Goal: Information Seeking & Learning: Learn about a topic

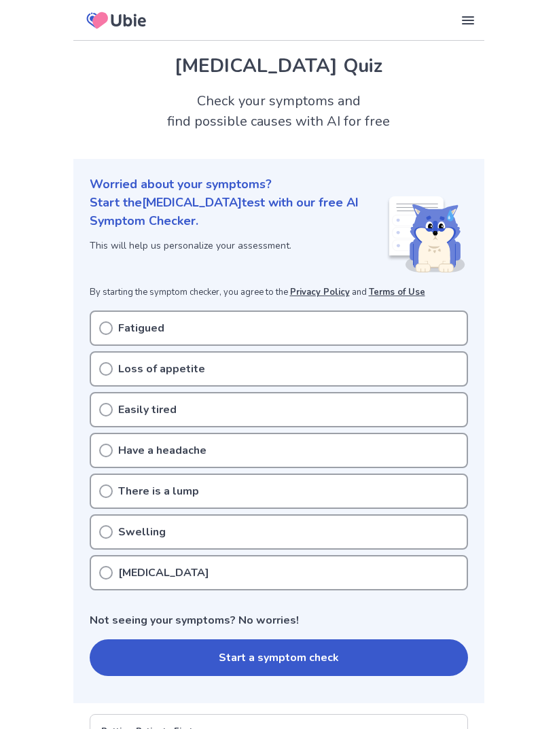
scroll to position [1, 0]
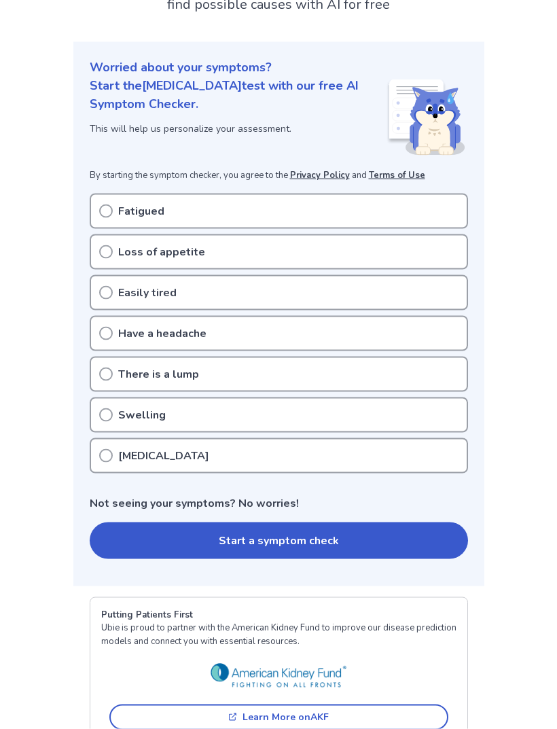
click at [401, 531] on button "Start a symptom check" at bounding box center [279, 540] width 378 height 37
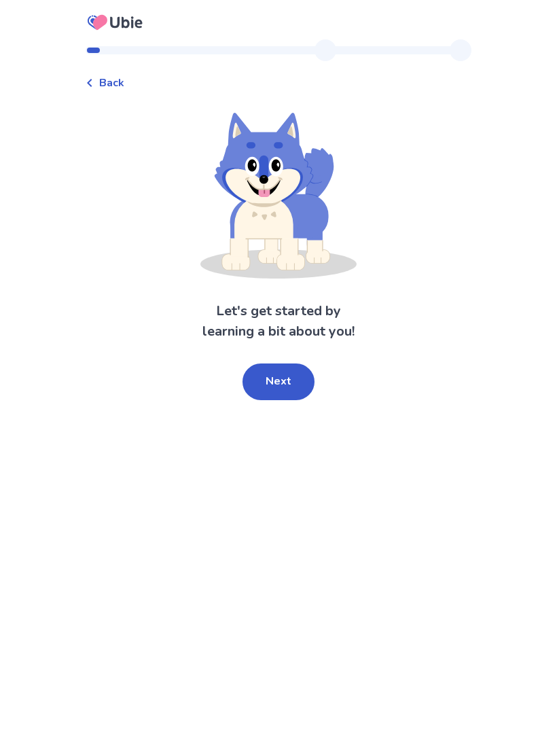
click at [298, 381] on button "Next" at bounding box center [279, 381] width 72 height 37
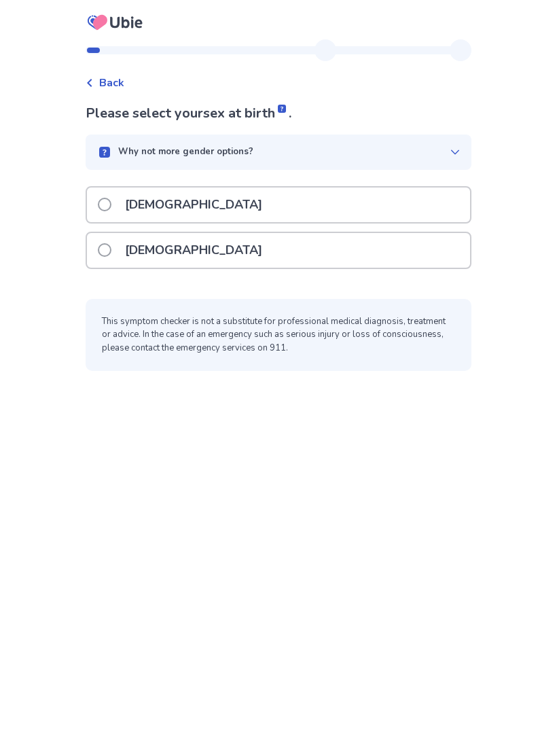
click at [382, 245] on div "[DEMOGRAPHIC_DATA]" at bounding box center [278, 250] width 383 height 35
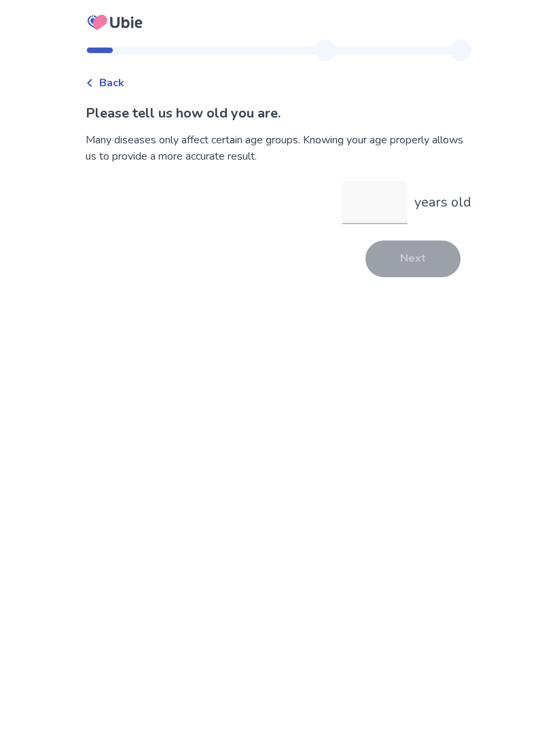
click at [393, 204] on input "years old" at bounding box center [374, 202] width 65 height 43
type input "**"
click at [435, 259] on button "Next" at bounding box center [412, 258] width 95 height 37
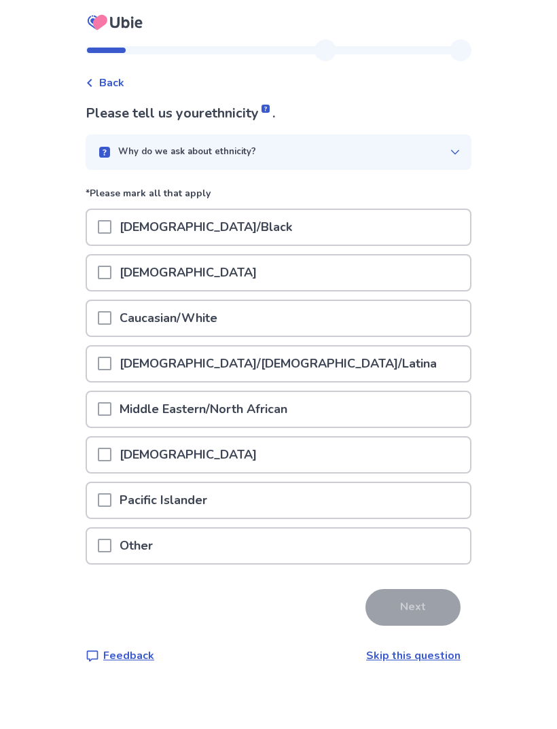
click at [452, 230] on div "[DEMOGRAPHIC_DATA]/Black" at bounding box center [278, 227] width 383 height 35
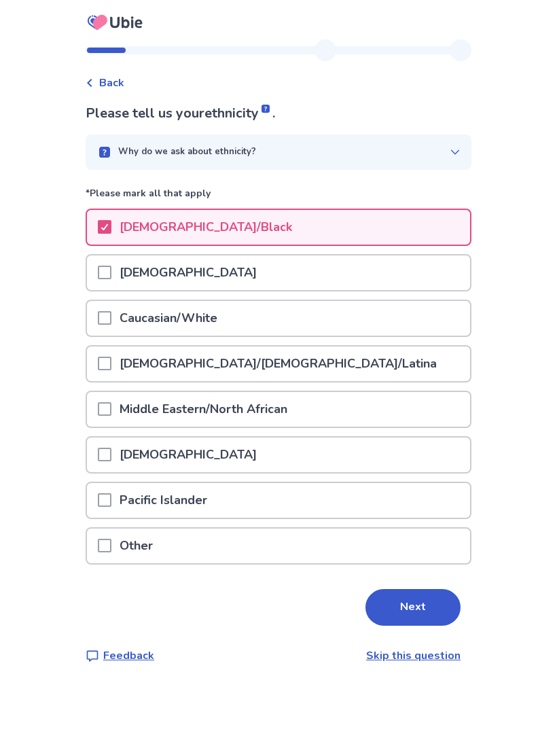
click at [426, 623] on button "Next" at bounding box center [412, 607] width 95 height 37
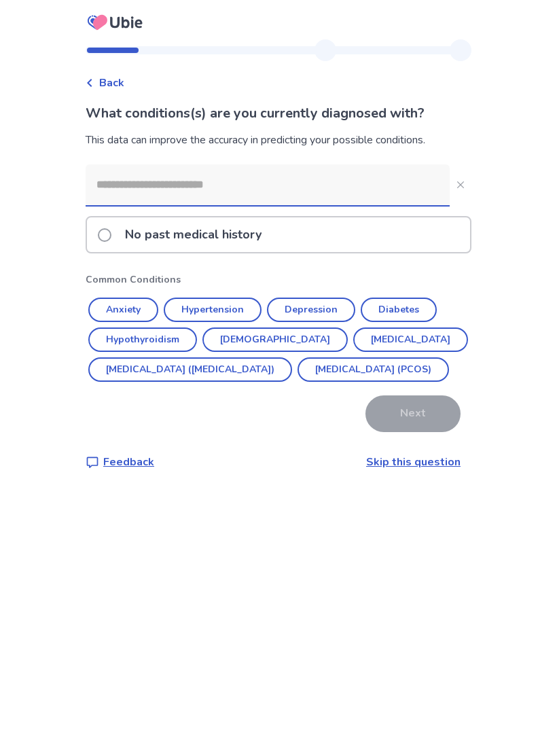
click at [252, 378] on button "[MEDICAL_DATA] ([MEDICAL_DATA])" at bounding box center [190, 369] width 204 height 24
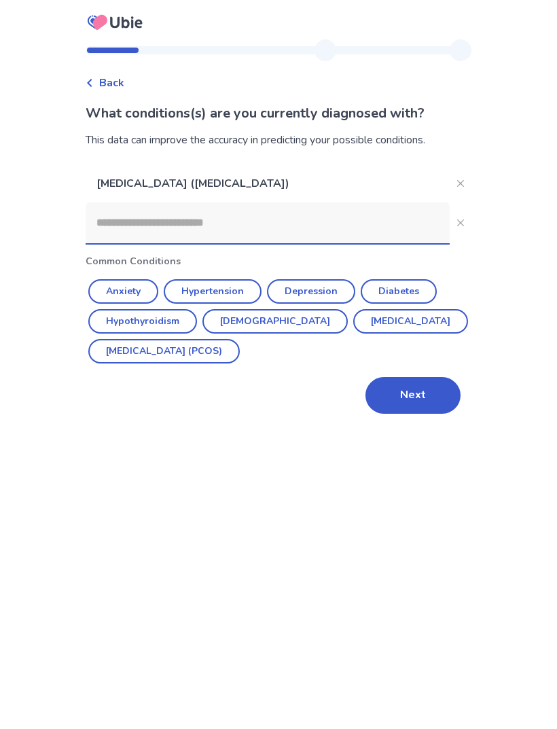
click at [153, 281] on button "Anxiety" at bounding box center [123, 291] width 70 height 24
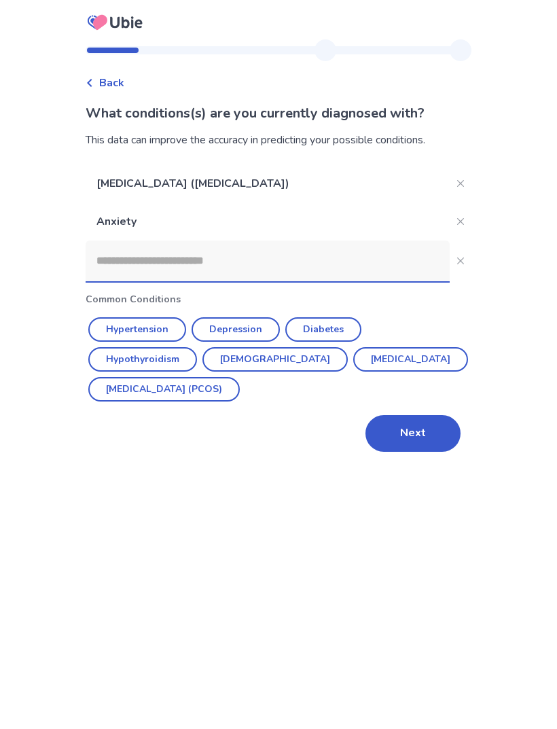
click at [434, 427] on button "Next" at bounding box center [412, 433] width 95 height 37
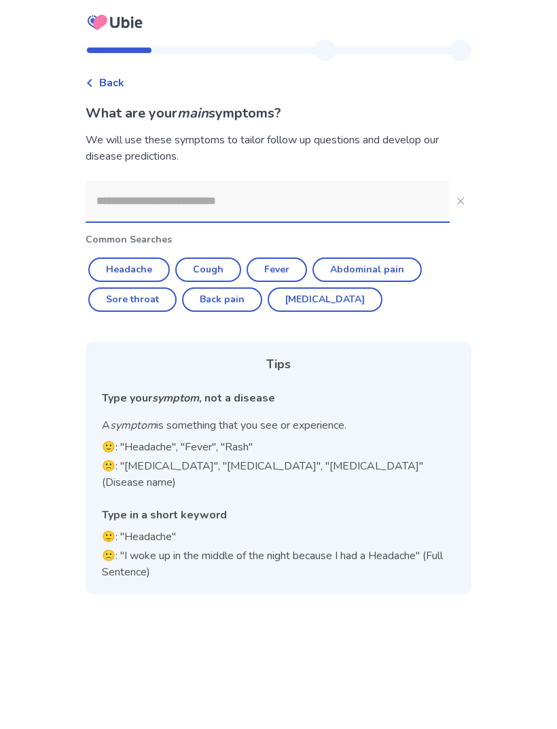
click at [404, 259] on button "Abdominal pain" at bounding box center [366, 269] width 109 height 24
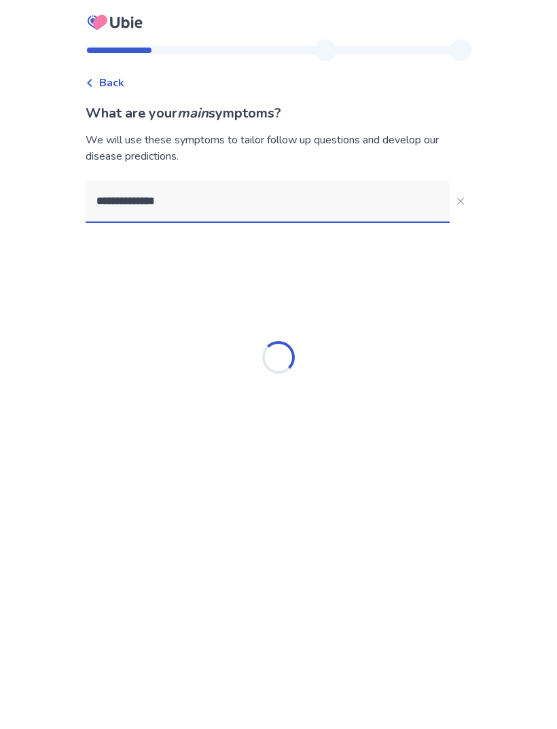
type input "**********"
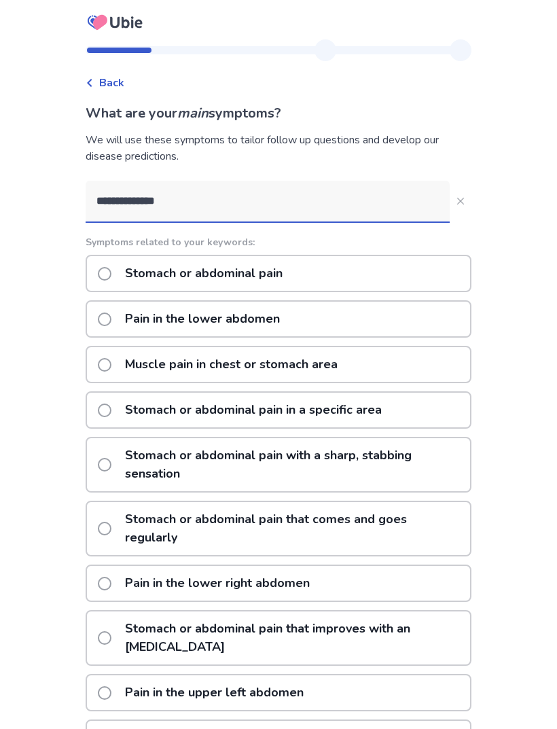
click at [450, 204] on button "**********" at bounding box center [461, 201] width 22 height 22
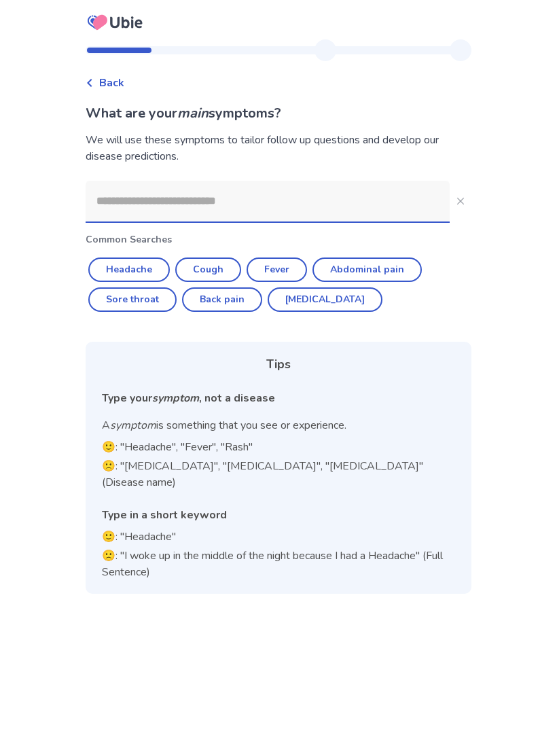
click at [393, 272] on button "Abdominal pain" at bounding box center [366, 269] width 109 height 24
type input "**********"
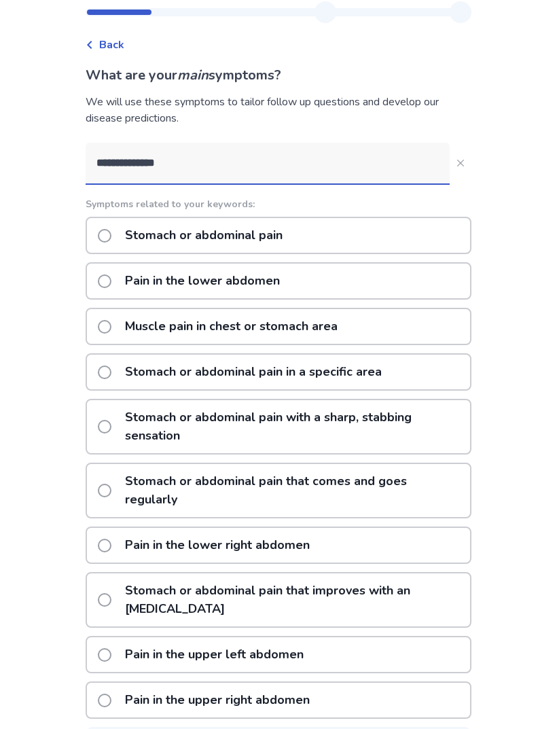
scroll to position [42, 0]
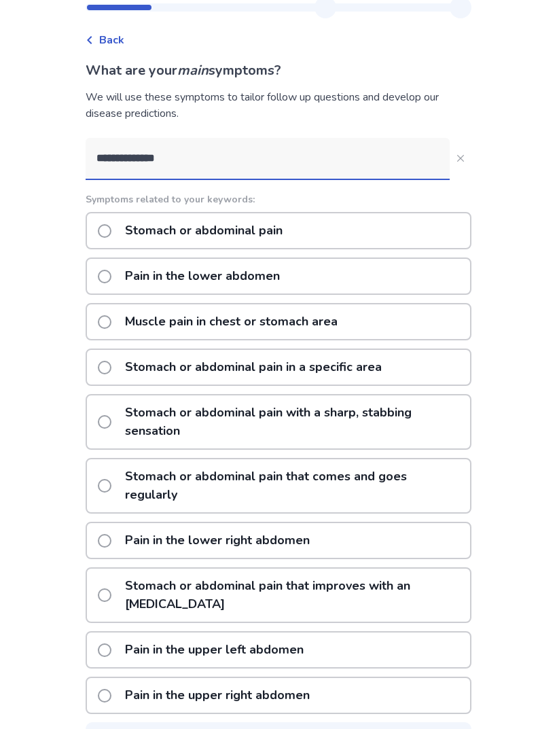
click at [115, 292] on label "Pain in the lower abdomen" at bounding box center [193, 277] width 190 height 35
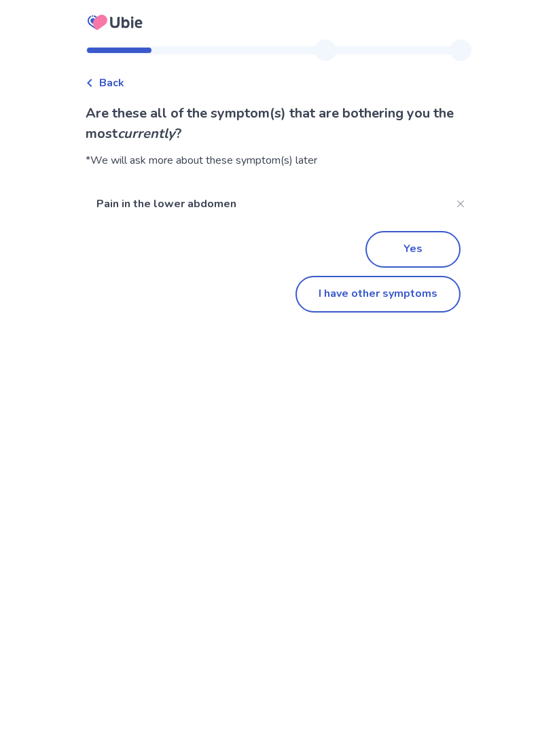
click at [457, 207] on button "Close" at bounding box center [461, 204] width 22 height 22
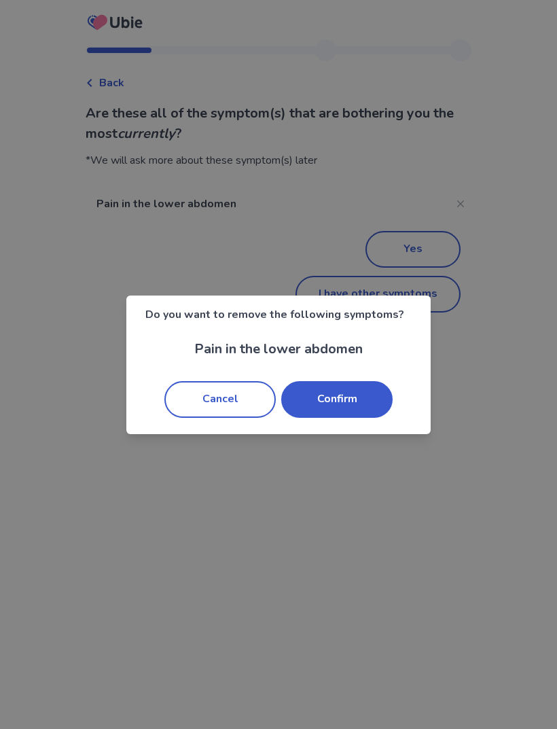
click at [343, 406] on button "Confirm" at bounding box center [336, 399] width 111 height 37
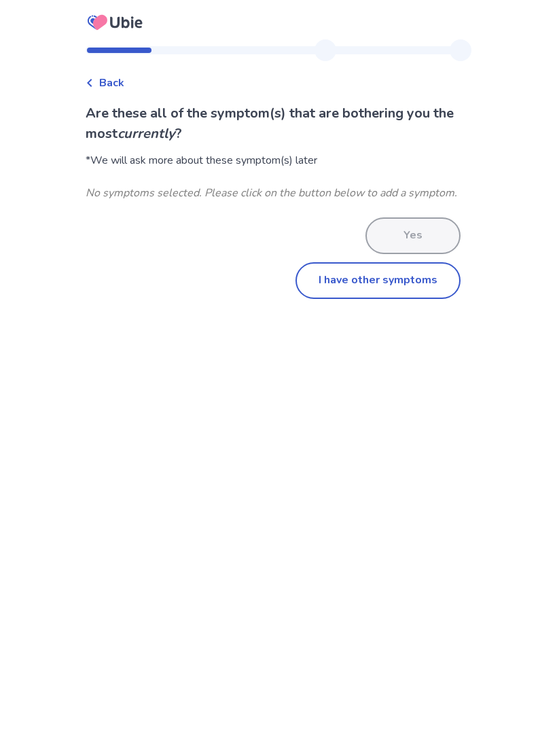
scroll to position [15, 0]
click at [457, 185] on div "No symptoms selected. Please click on the button below to add a symptom." at bounding box center [279, 193] width 386 height 16
click at [423, 268] on button "I have other symptoms" at bounding box center [378, 280] width 165 height 37
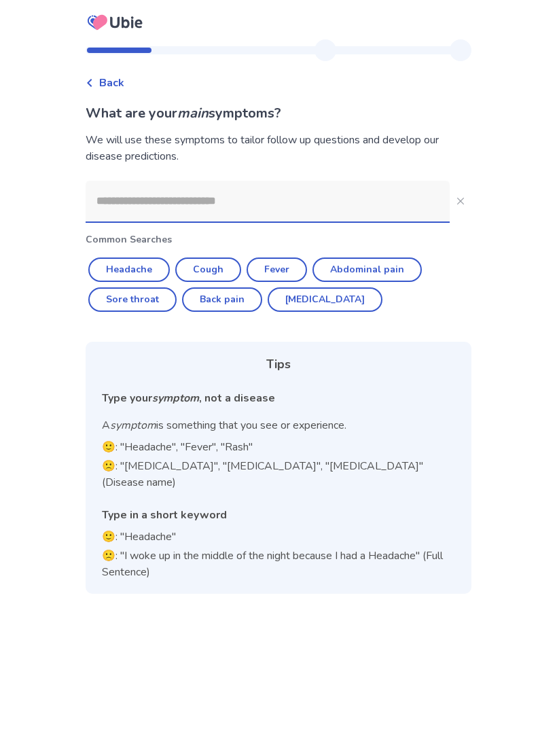
click at [398, 257] on button "Abdominal pain" at bounding box center [366, 269] width 109 height 24
type input "**********"
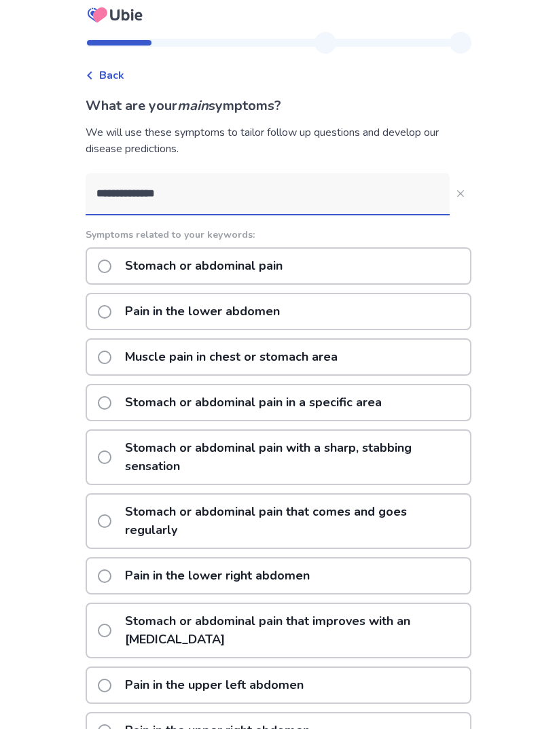
scroll to position [0, 0]
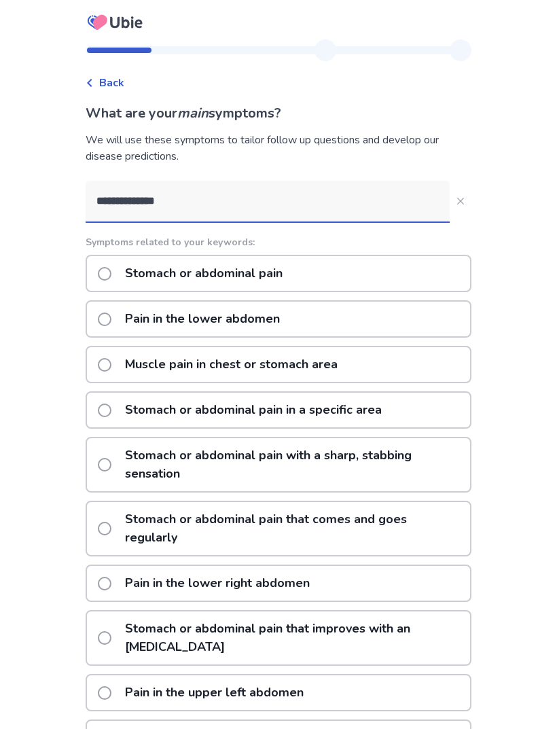
click at [328, 535] on p "Stomach or abdominal pain that comes and goes regularly" at bounding box center [293, 528] width 353 height 53
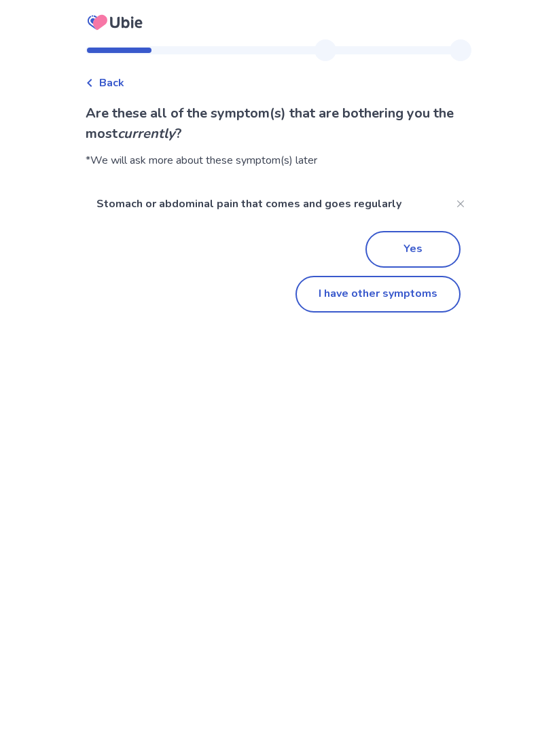
click at [424, 257] on button "Yes" at bounding box center [412, 249] width 95 height 37
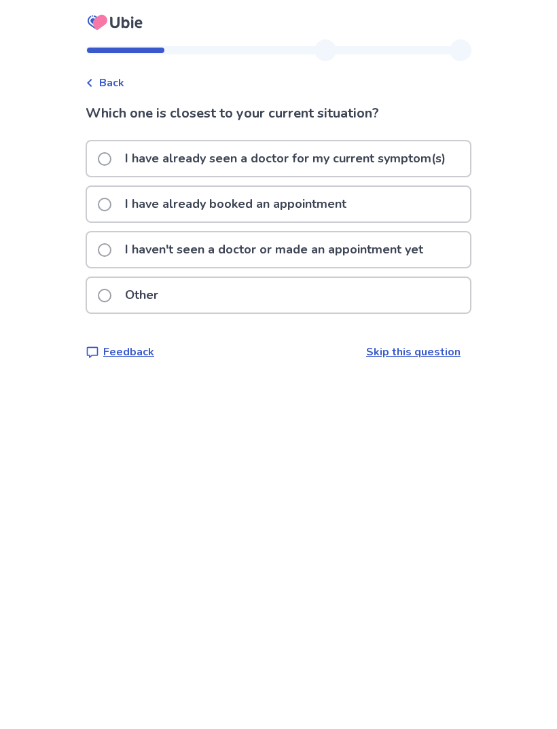
click at [436, 160] on p "I have already seen a doctor for my current symptom(s)" at bounding box center [285, 158] width 337 height 35
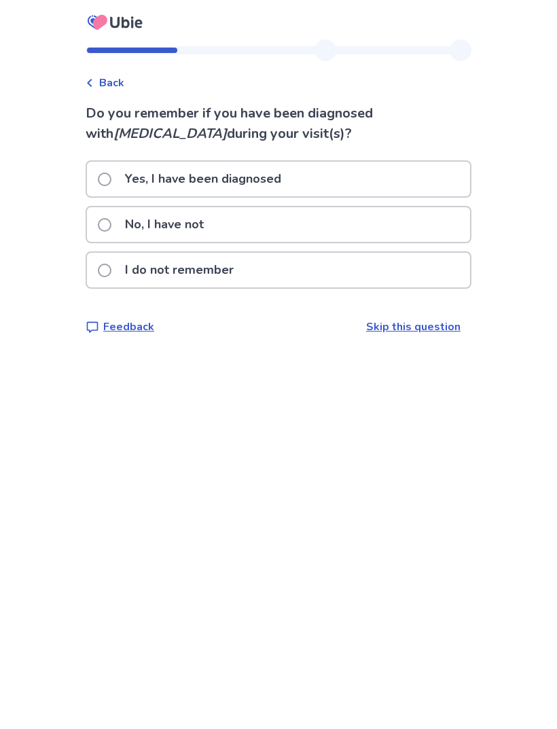
click at [442, 230] on div "No, I have not" at bounding box center [278, 224] width 383 height 35
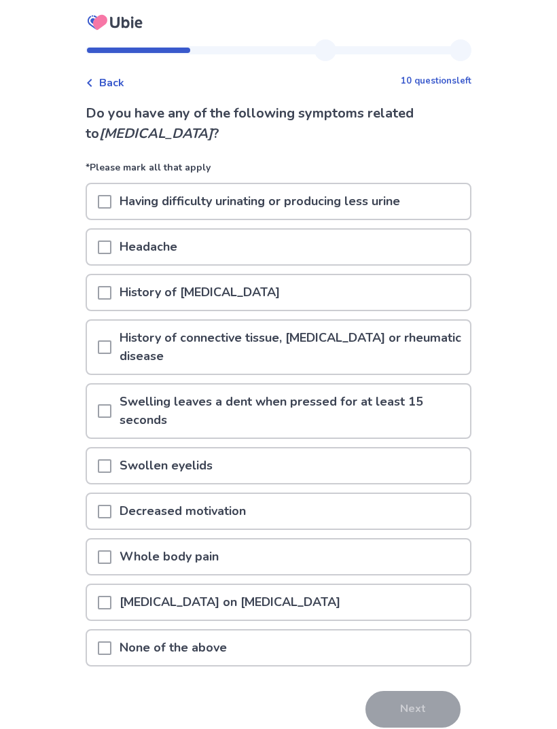
scroll to position [15, 0]
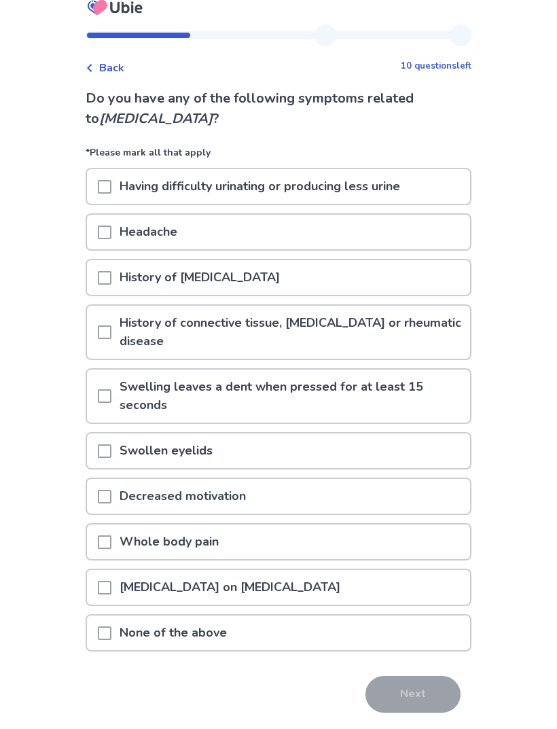
click at [412, 240] on div "Headache" at bounding box center [278, 232] width 383 height 35
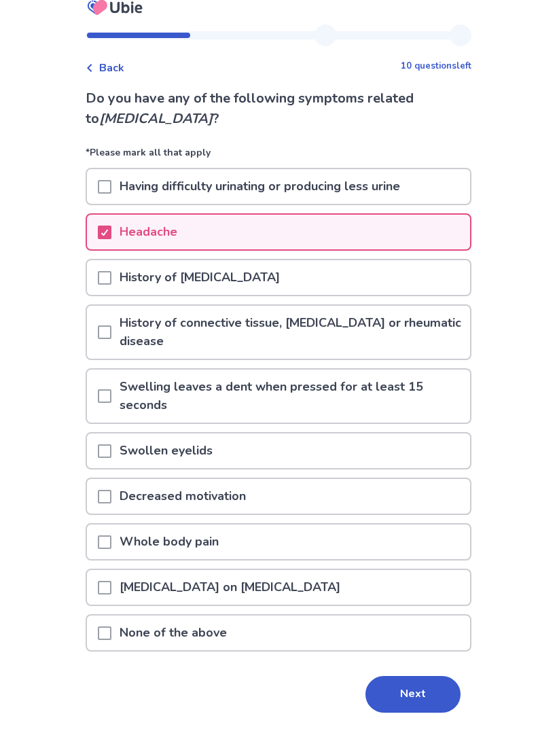
click at [418, 684] on button "Next" at bounding box center [412, 694] width 95 height 37
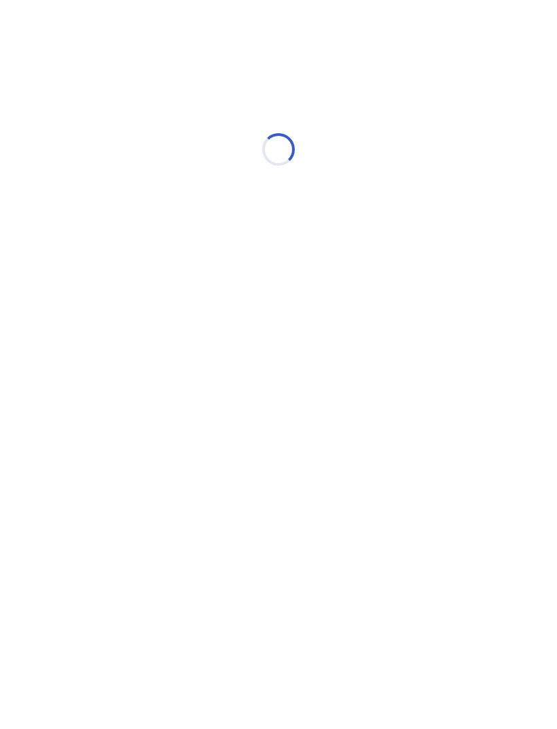
scroll to position [0, 0]
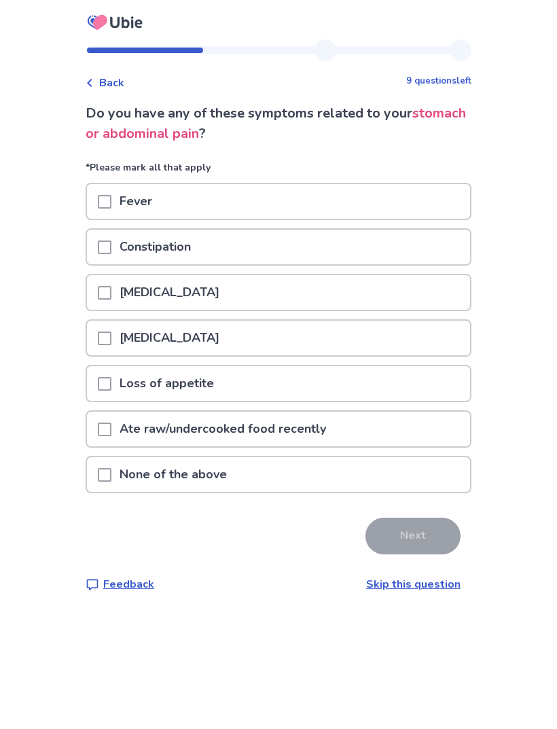
click at [380, 336] on div "[MEDICAL_DATA]" at bounding box center [278, 338] width 383 height 35
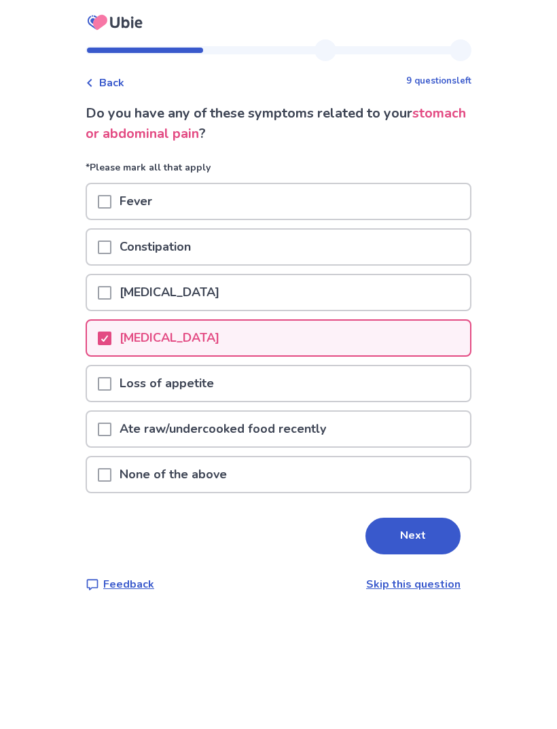
click at [400, 551] on button "Next" at bounding box center [412, 536] width 95 height 37
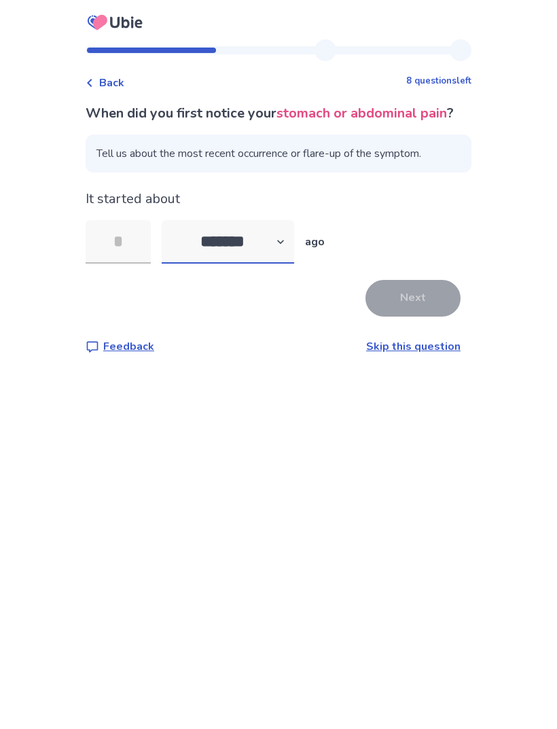
click at [263, 264] on select "******* ****** ******* ******** *******" at bounding box center [228, 241] width 132 height 43
select select "*"
click at [141, 264] on input "tel" at bounding box center [118, 241] width 65 height 43
type input "*"
click at [414, 317] on button "Next" at bounding box center [412, 298] width 95 height 37
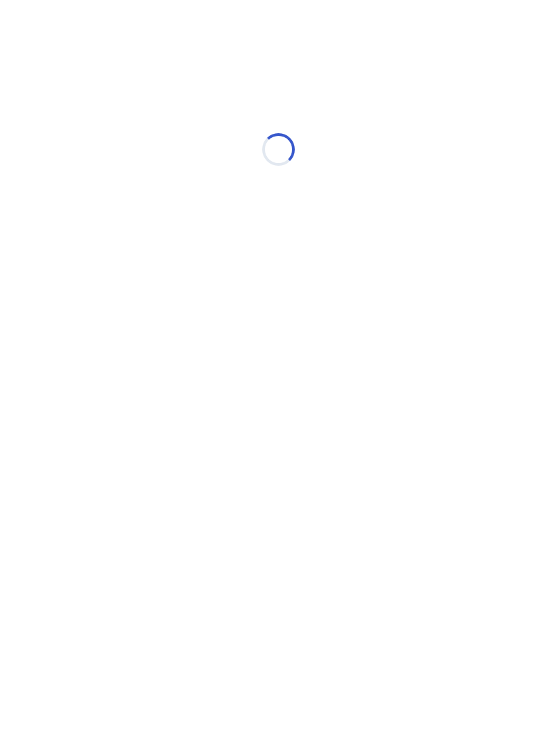
select select "*"
